Goal: Information Seeking & Learning: Learn about a topic

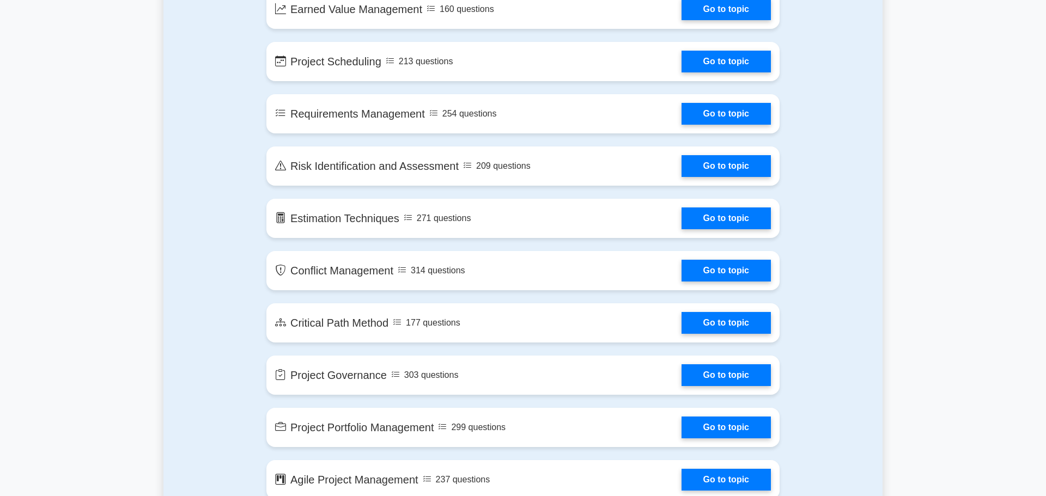
scroll to position [1410, 0]
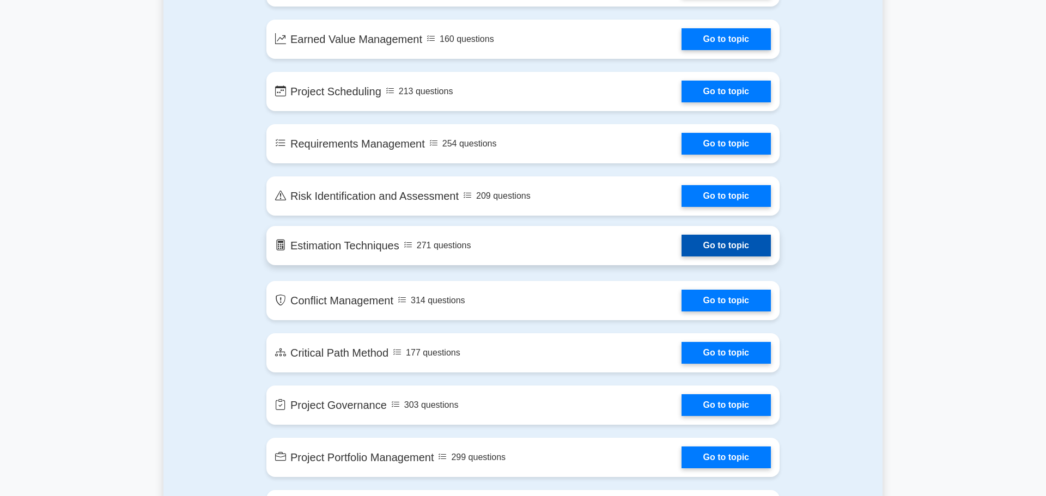
click at [751, 244] on link "Go to topic" at bounding box center [725, 246] width 89 height 22
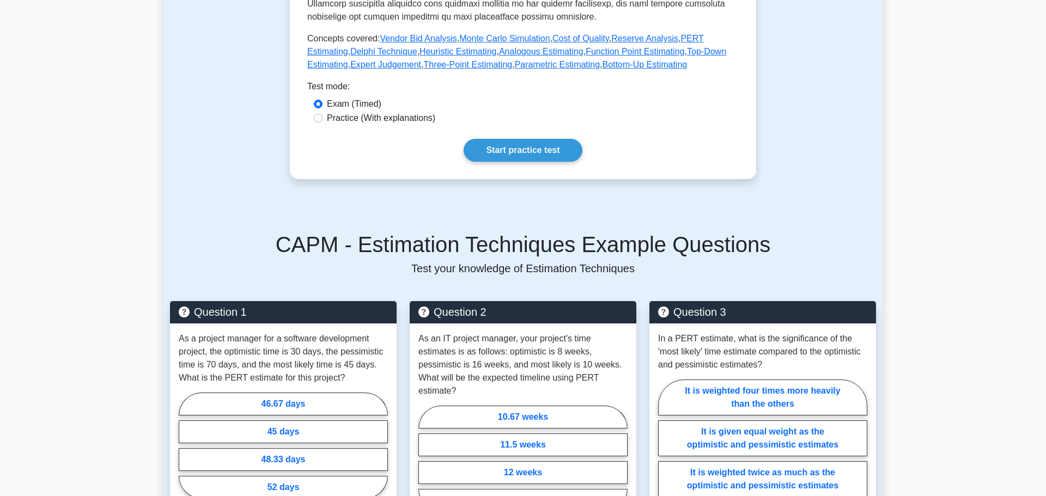
scroll to position [518, 0]
